Goal: Use online tool/utility: Utilize a website feature to perform a specific function

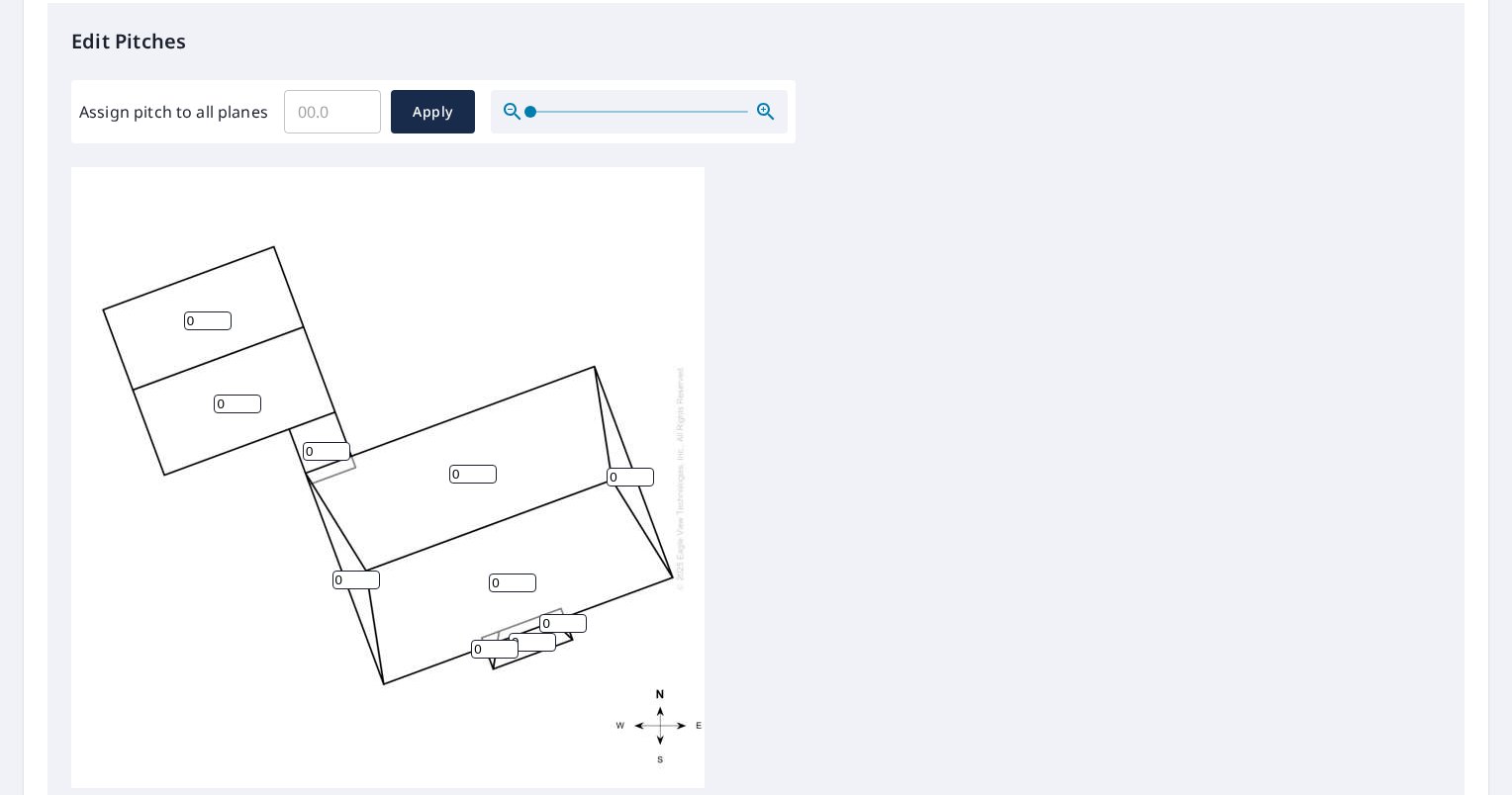
scroll to position [495, 0]
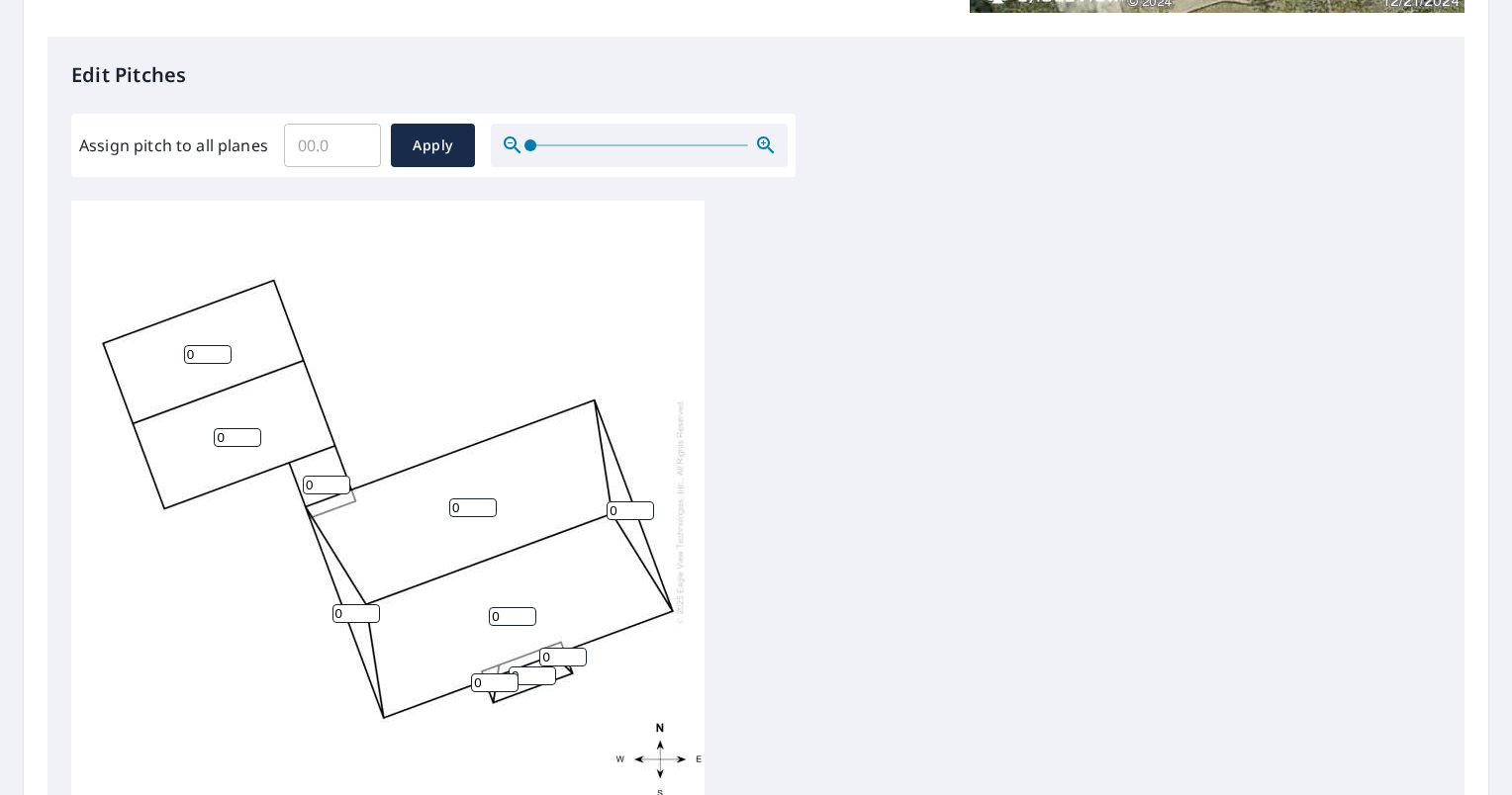
click at [322, 152] on input "Assign pitch to all planes" at bounding box center [333, 145] width 97 height 56
type input "4"
click at [434, 150] on span "Apply" at bounding box center [432, 145] width 53 height 25
type input "4"
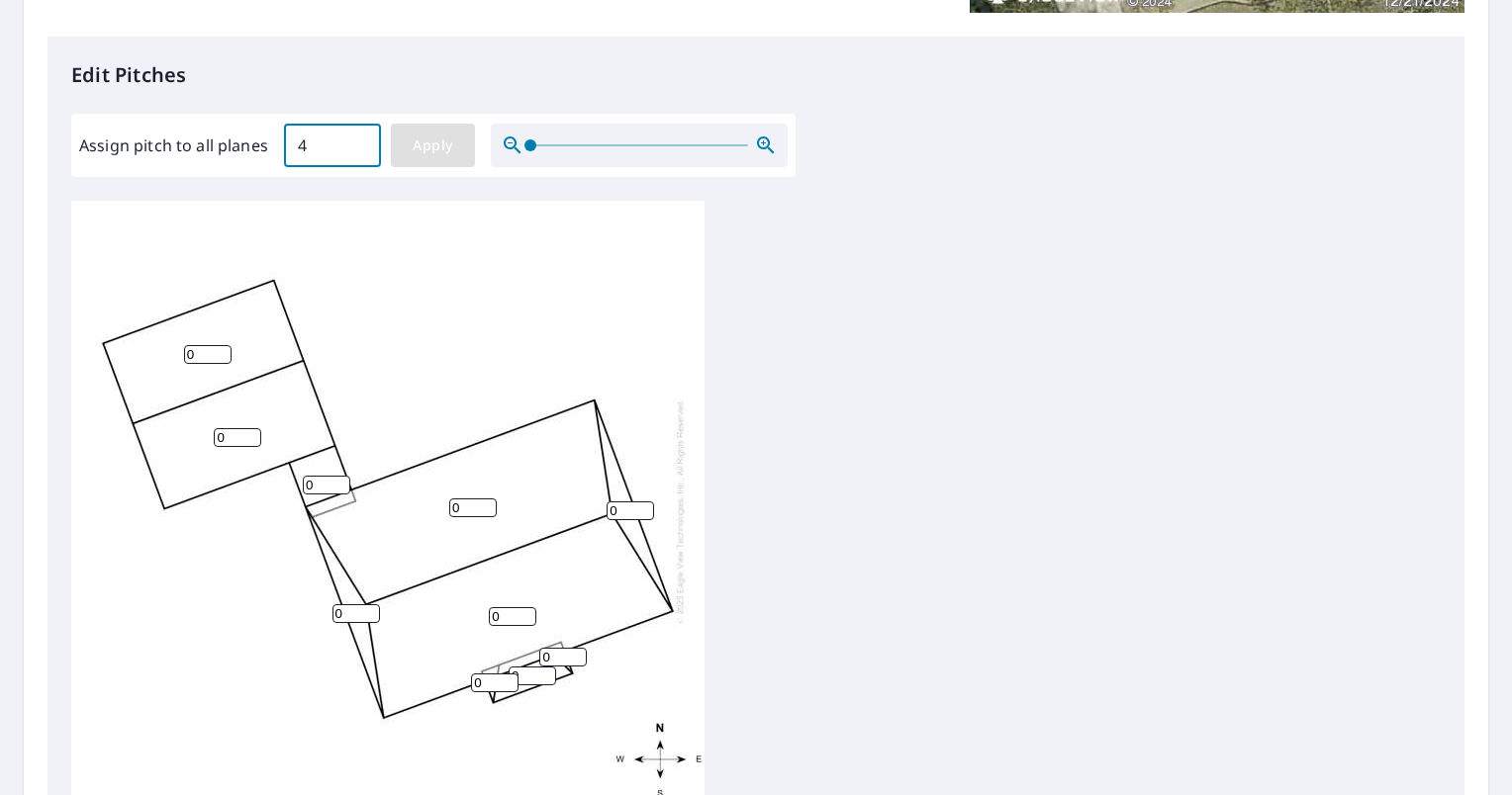
type input "4"
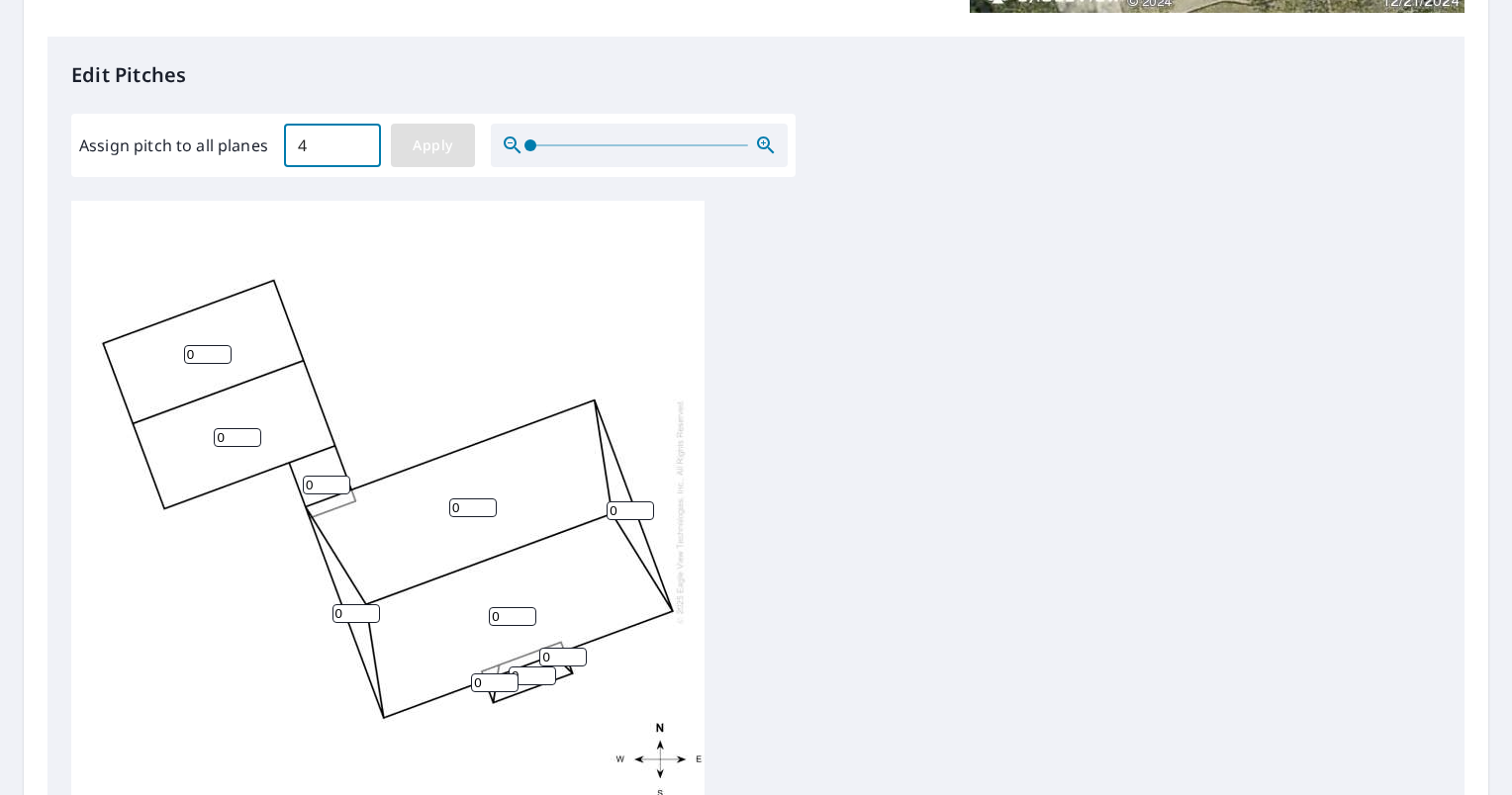
type input "4"
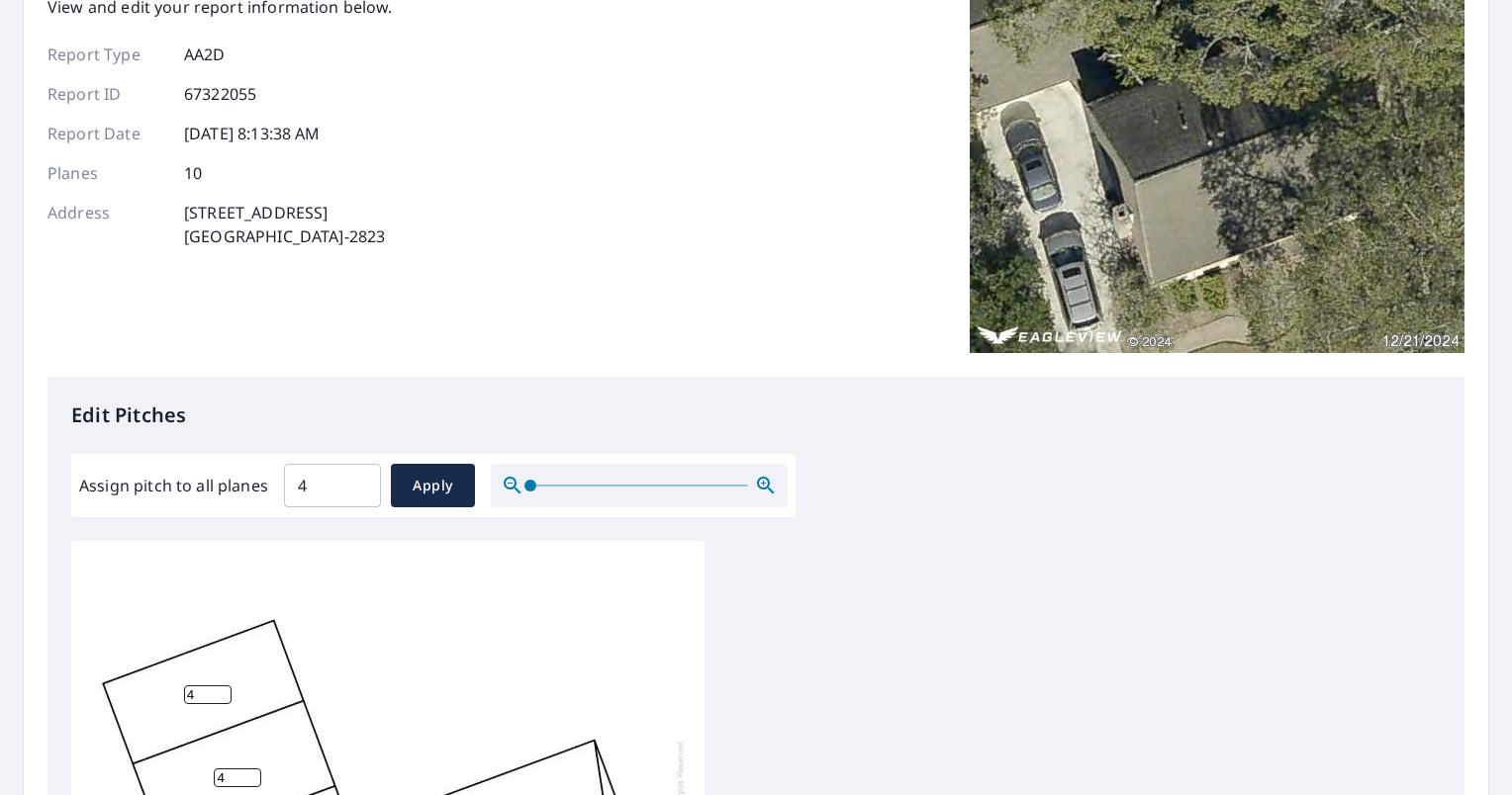
scroll to position [0, 0]
